Goal: Find specific page/section: Find specific page/section

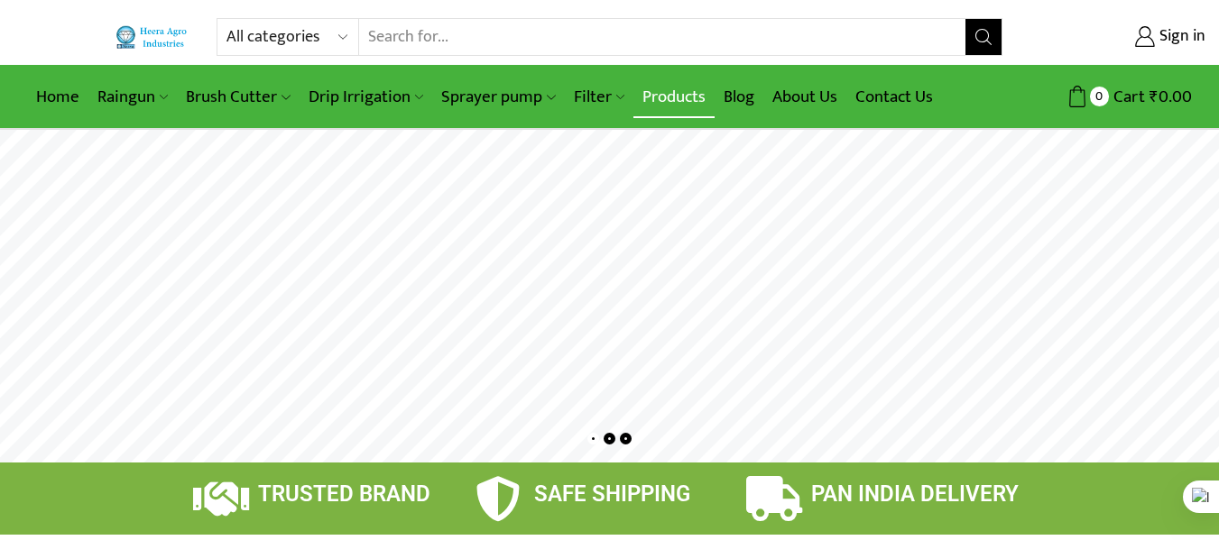
click at [669, 106] on link "Products" at bounding box center [673, 97] width 81 height 42
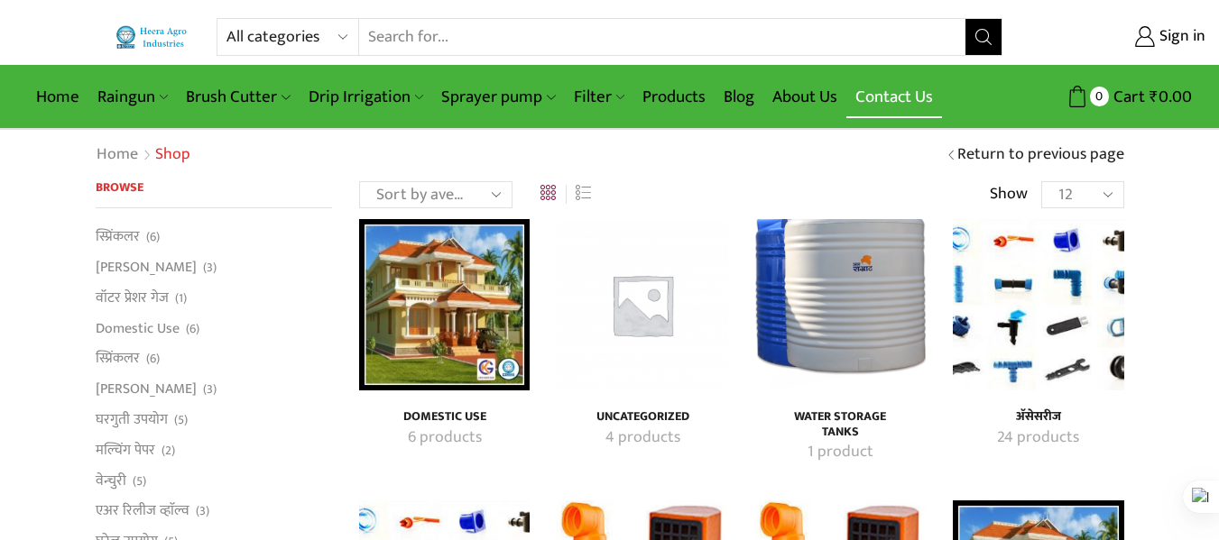
click at [898, 97] on link "Contact Us" at bounding box center [894, 97] width 96 height 42
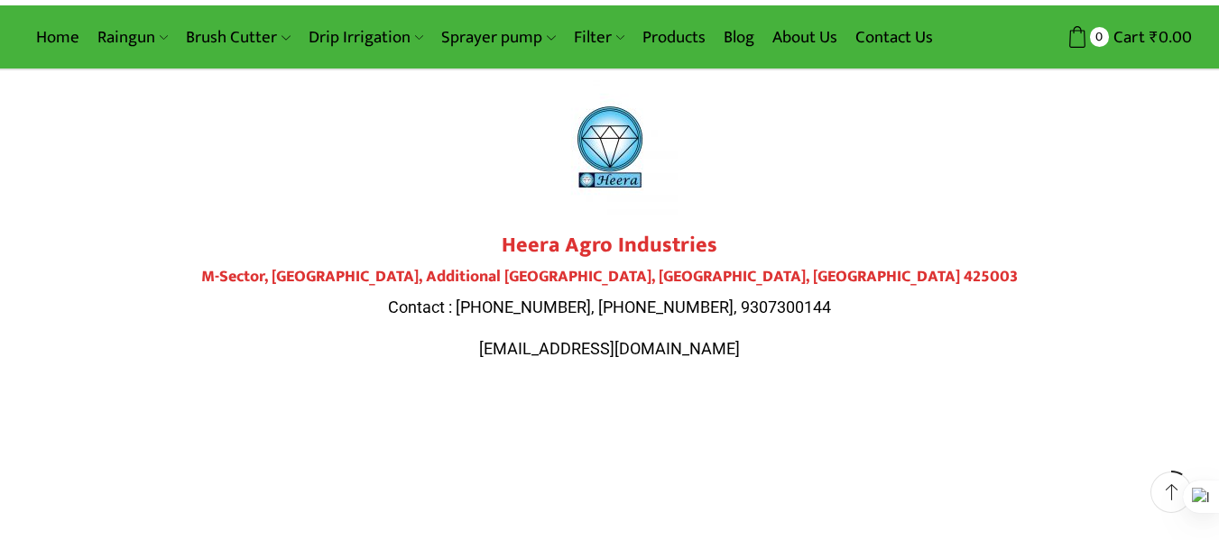
scroll to position [90, 0]
